Goal: Information Seeking & Learning: Learn about a topic

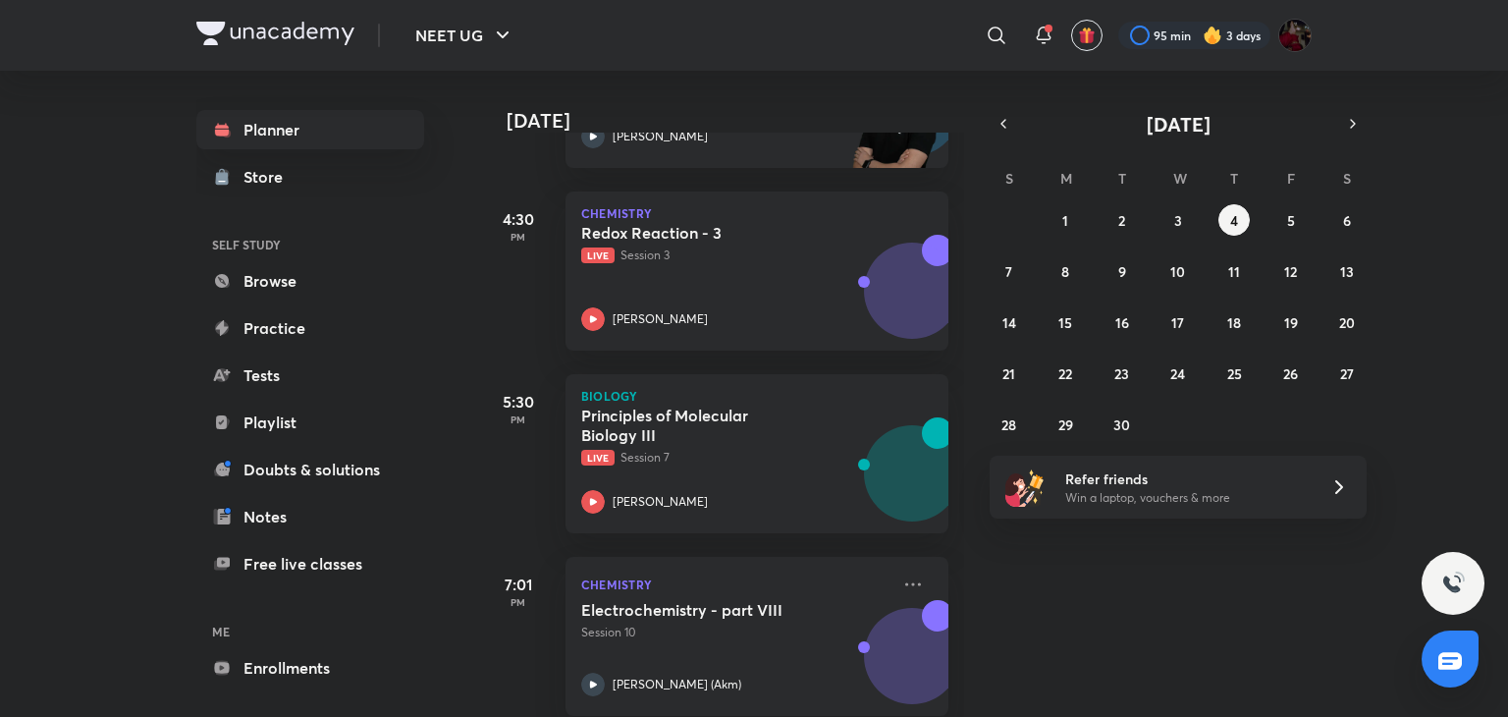
scroll to position [2268, 0]
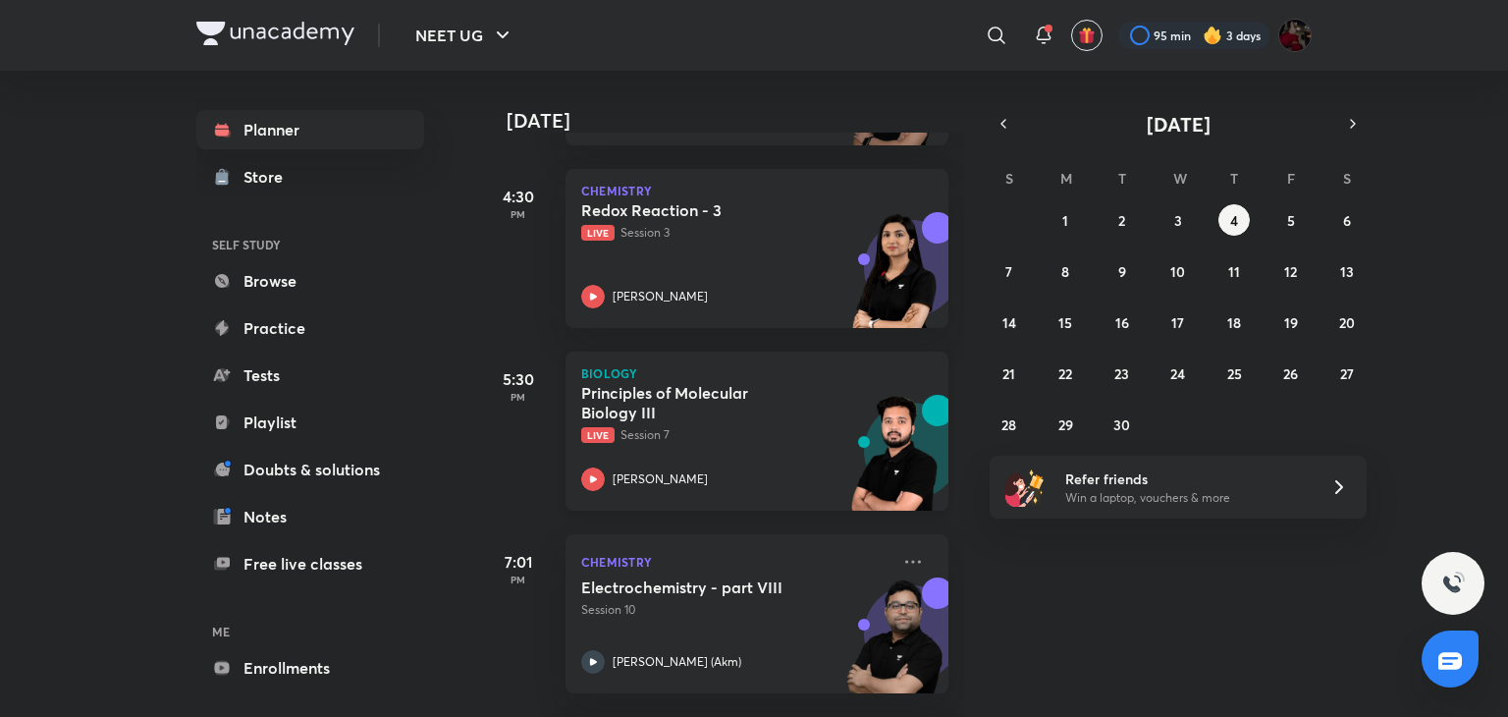
click at [590, 477] on icon at bounding box center [593, 478] width 7 height 7
